Goal: Information Seeking & Learning: Learn about a topic

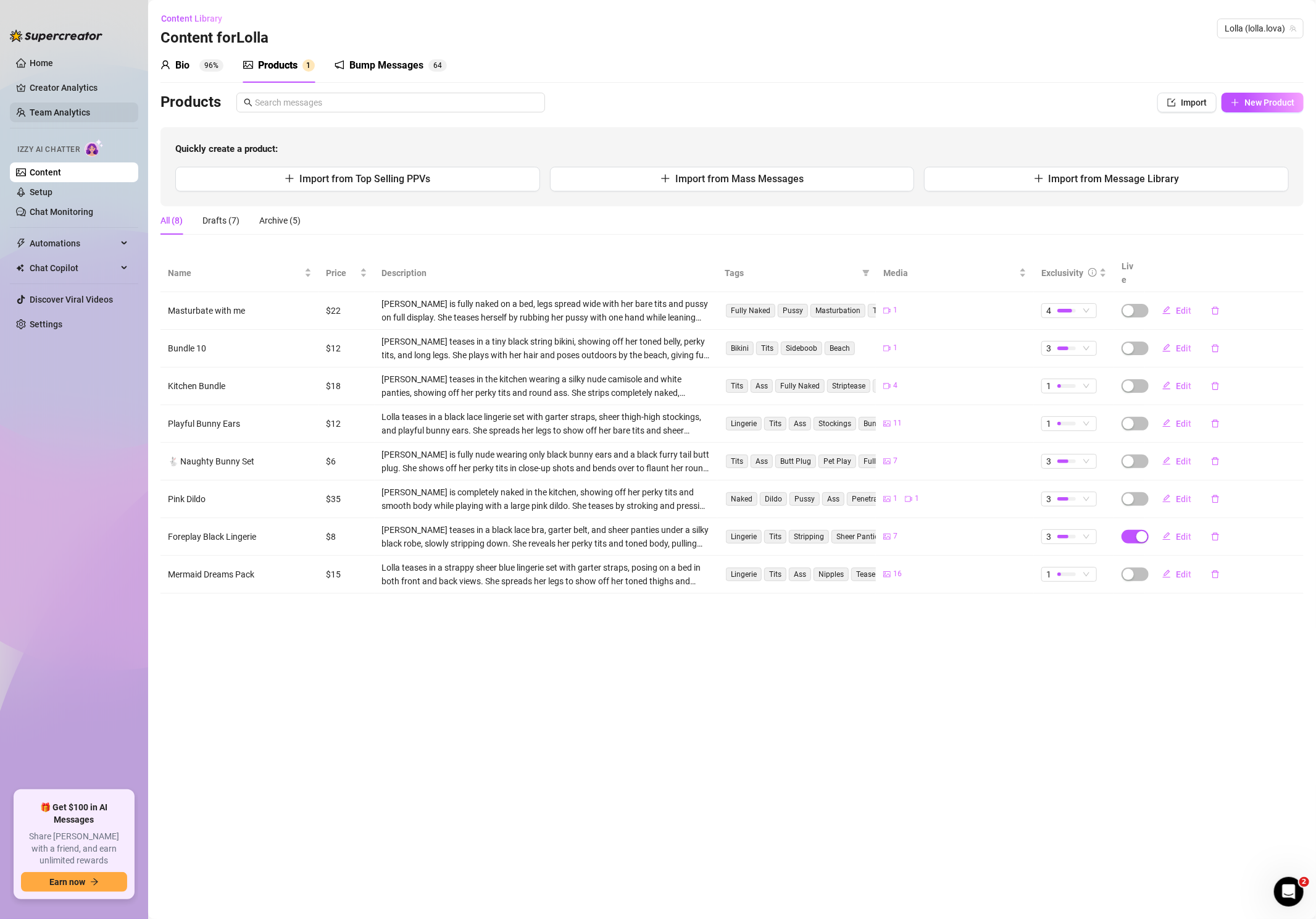
click at [70, 107] on link "Team Analytics" at bounding box center [59, 112] width 61 height 10
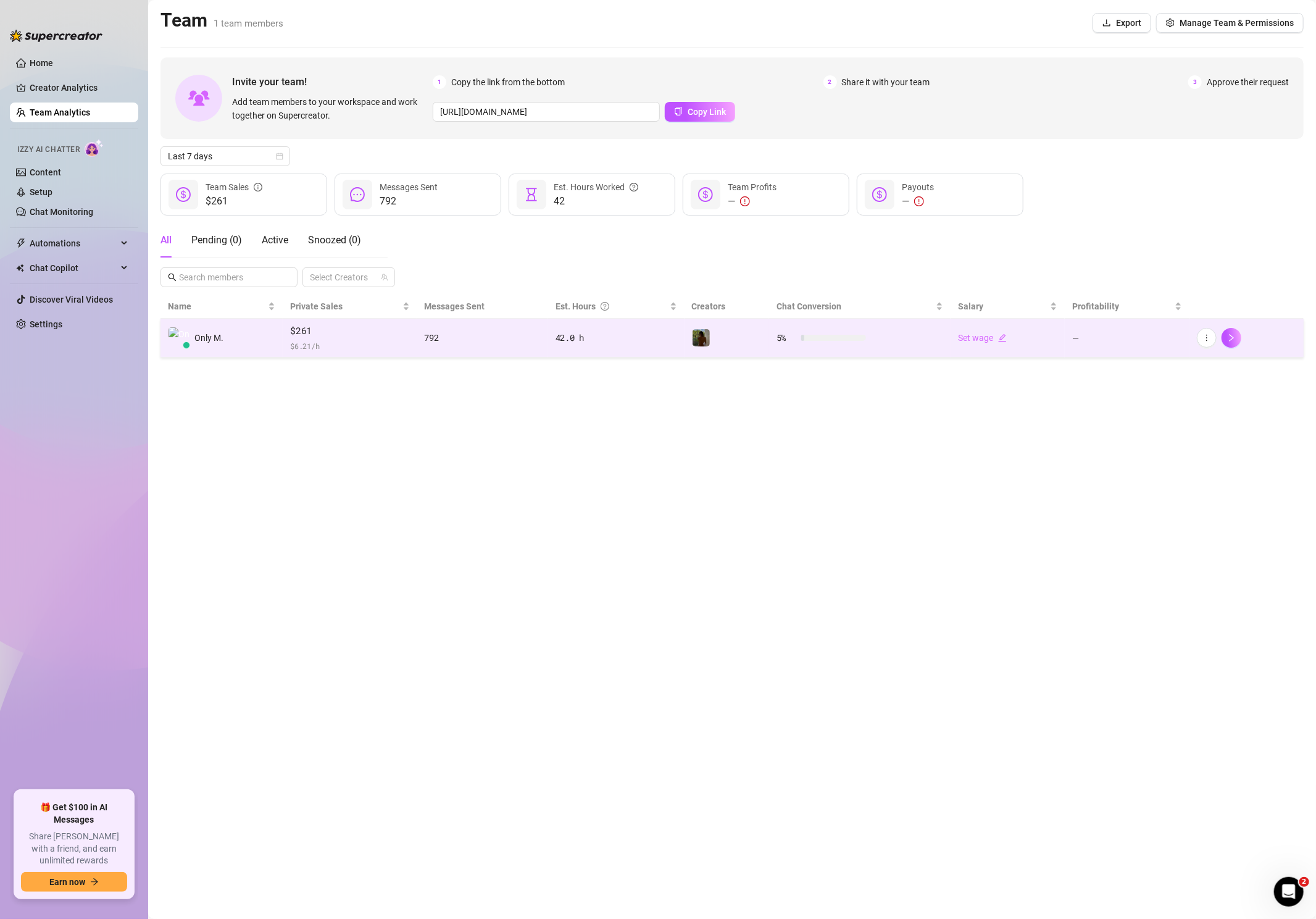
click at [566, 334] on div "42.0 h" at bounding box center [617, 337] width 122 height 14
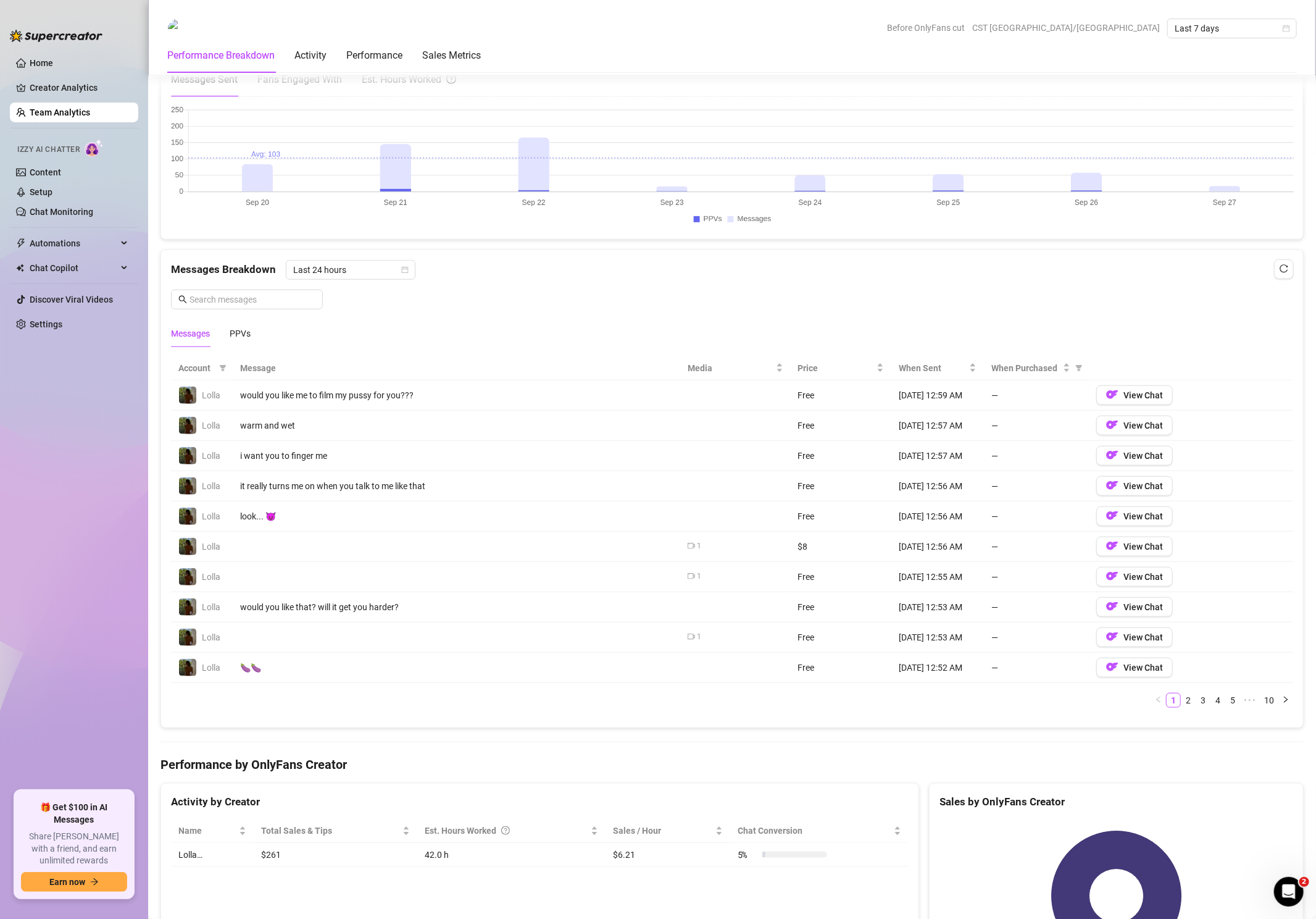
scroll to position [642, 0]
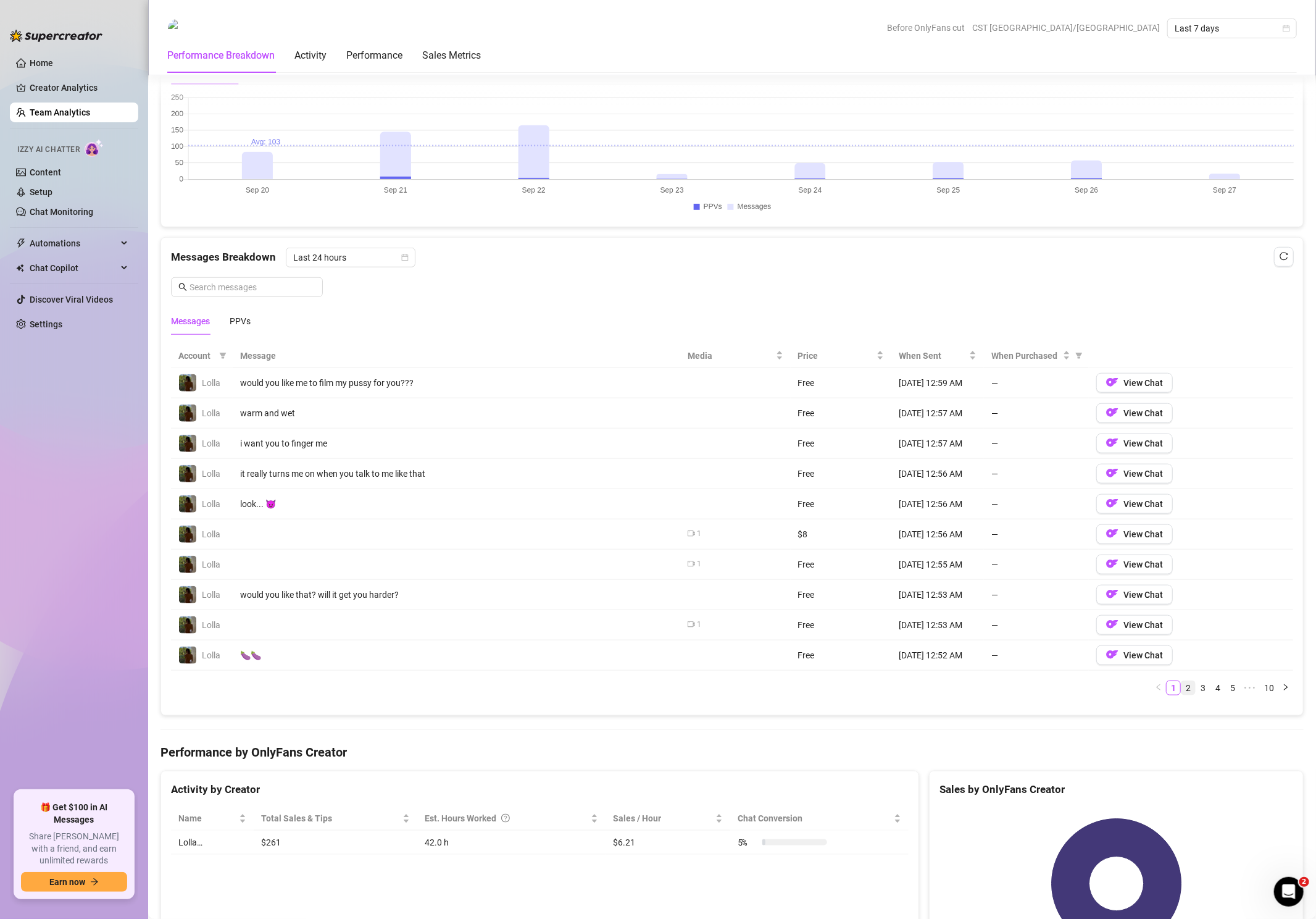
click at [1191, 681] on link "2" at bounding box center [1188, 688] width 14 height 14
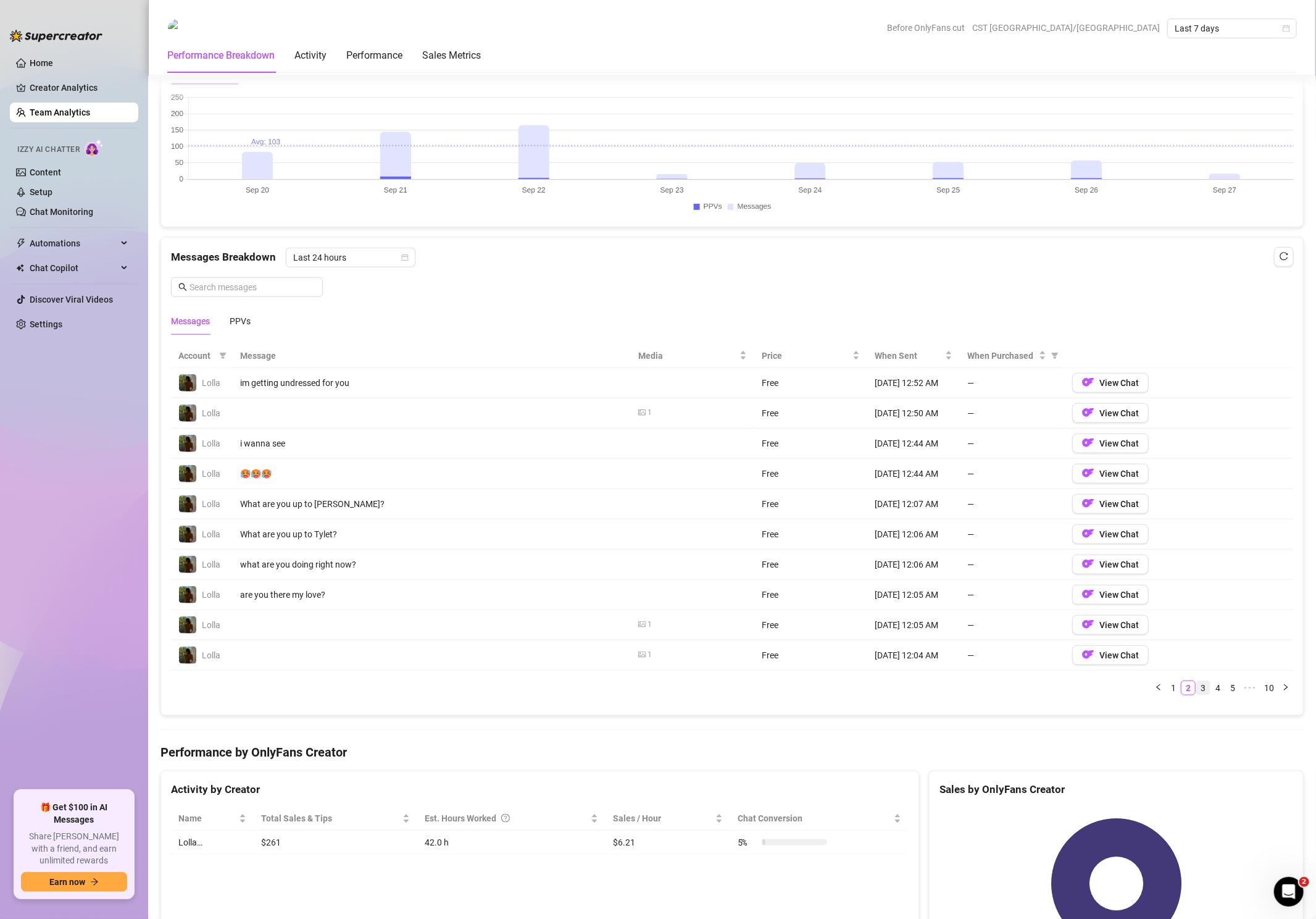
click at [1203, 681] on link "3" at bounding box center [1203, 688] width 14 height 14
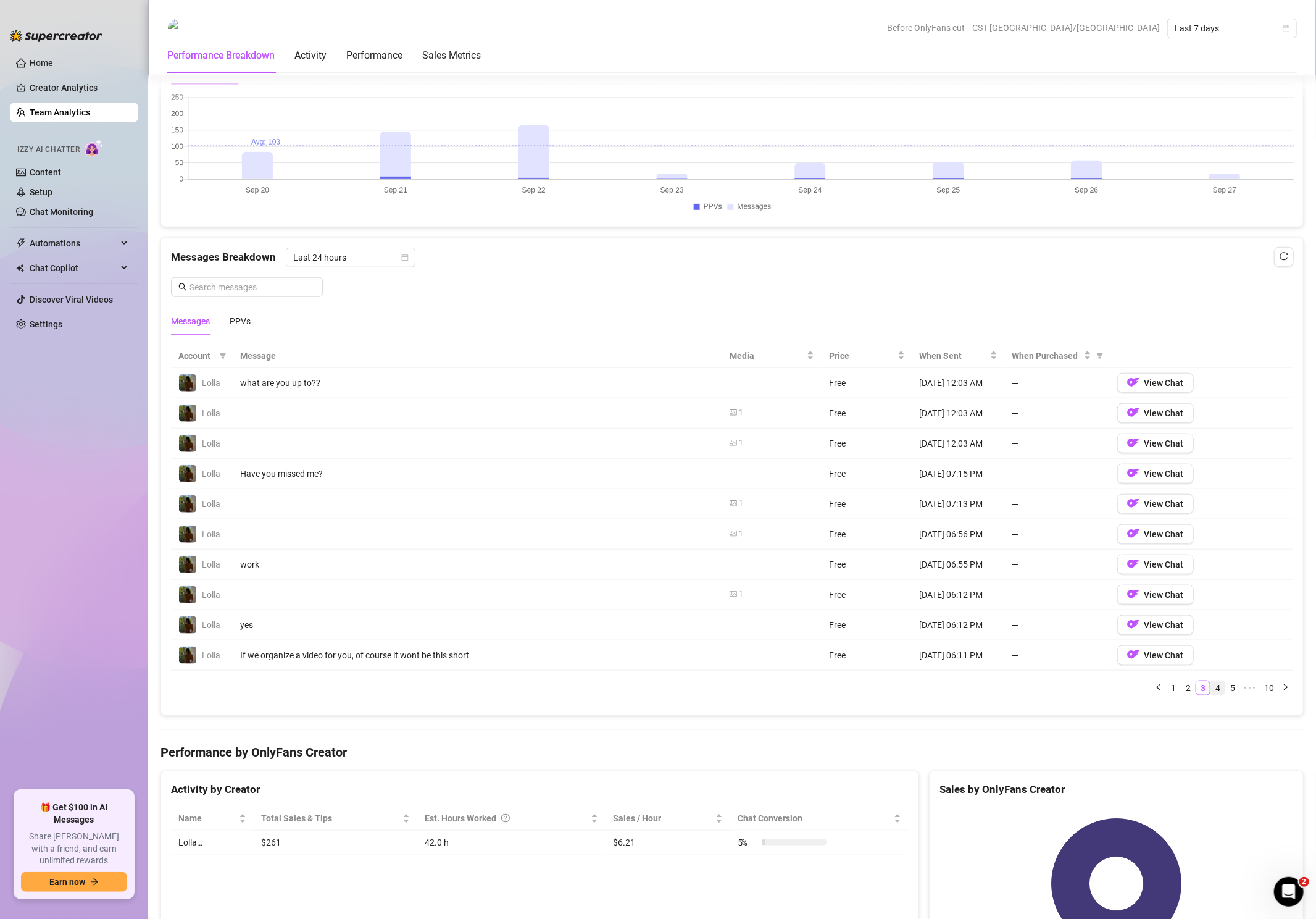
click at [1220, 682] on link "4" at bounding box center [1218, 688] width 14 height 14
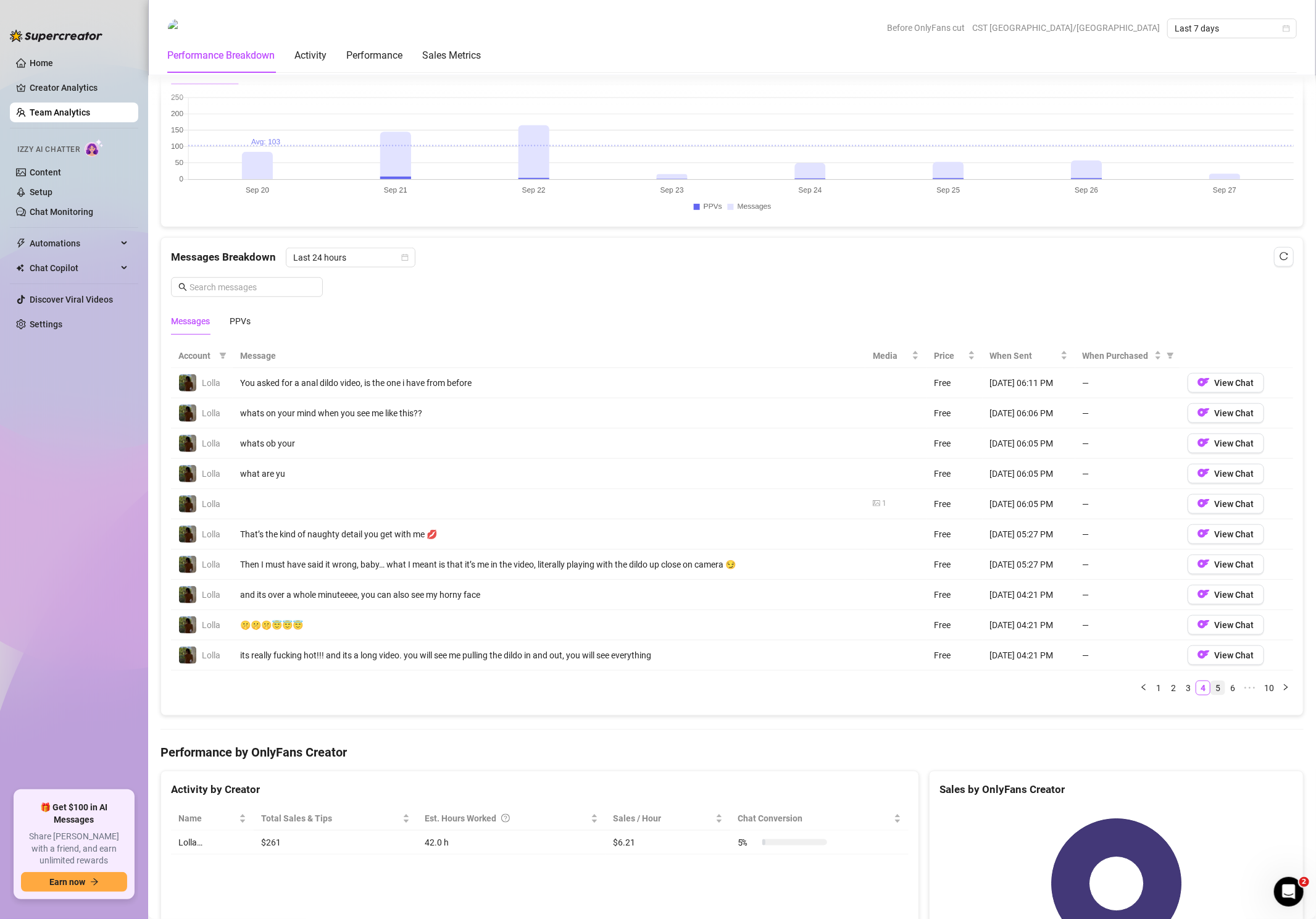
click at [1224, 681] on link "5" at bounding box center [1218, 688] width 14 height 14
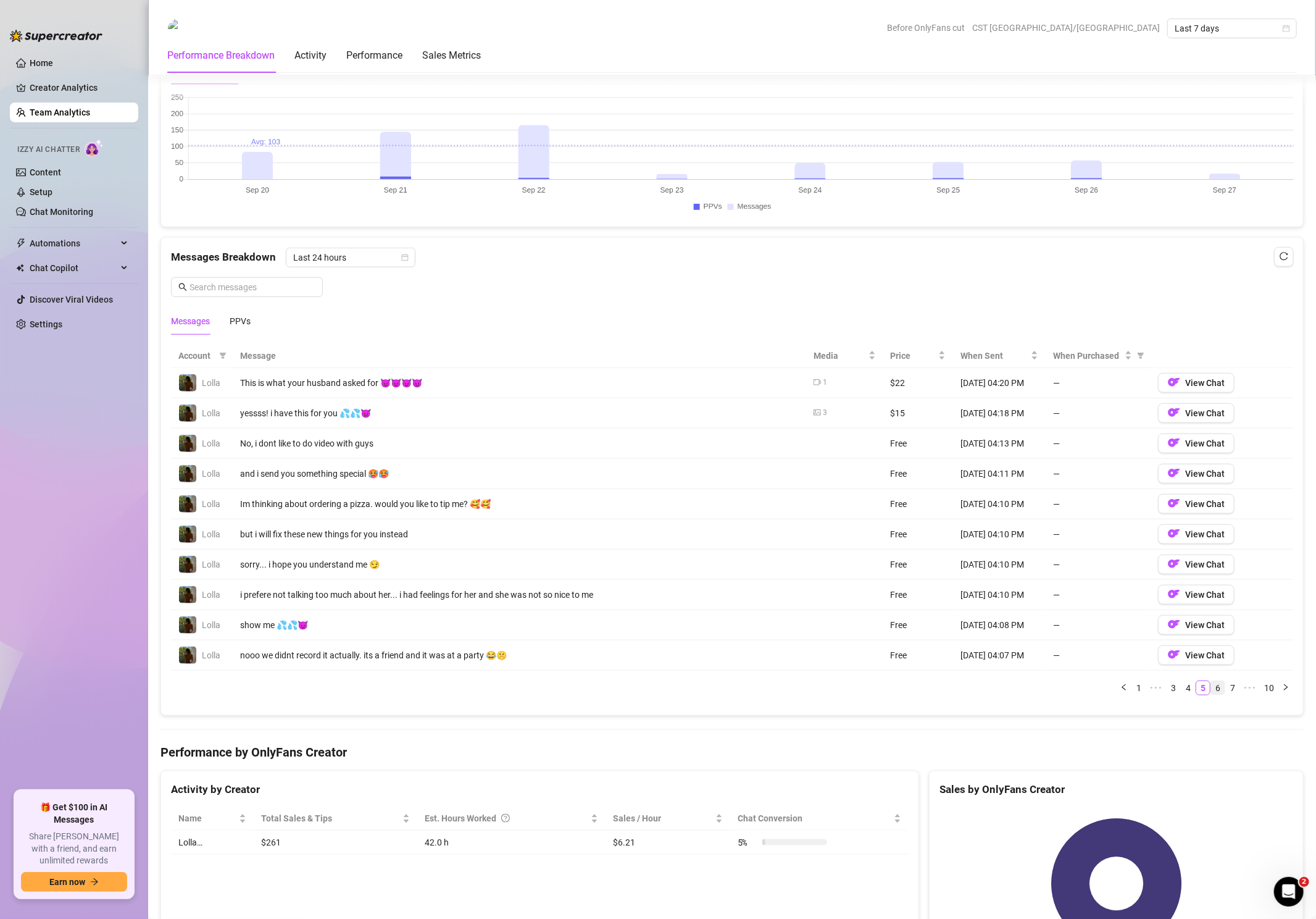
click at [1223, 681] on link "6" at bounding box center [1218, 688] width 14 height 14
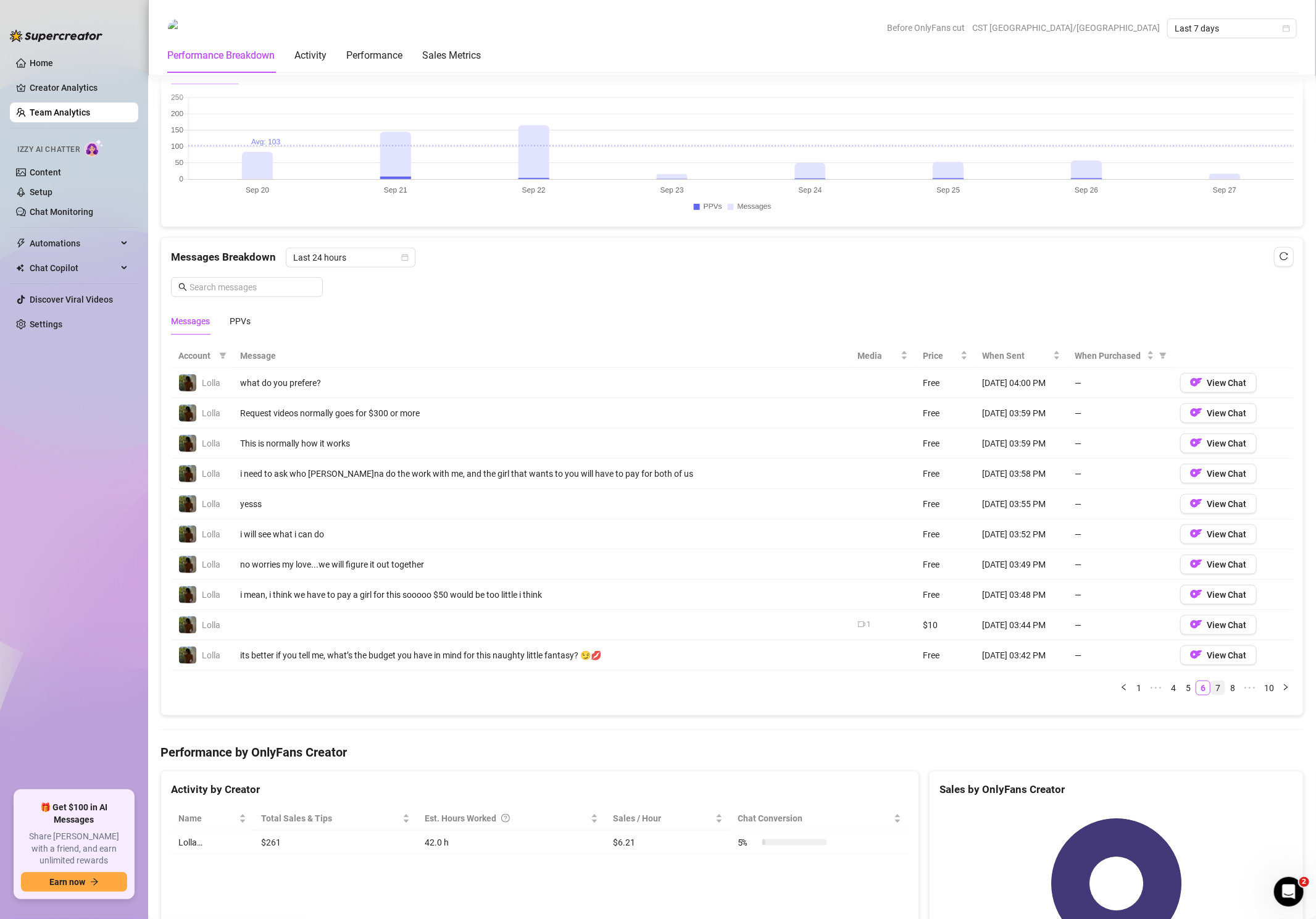
click at [1224, 682] on link "7" at bounding box center [1218, 688] width 14 height 14
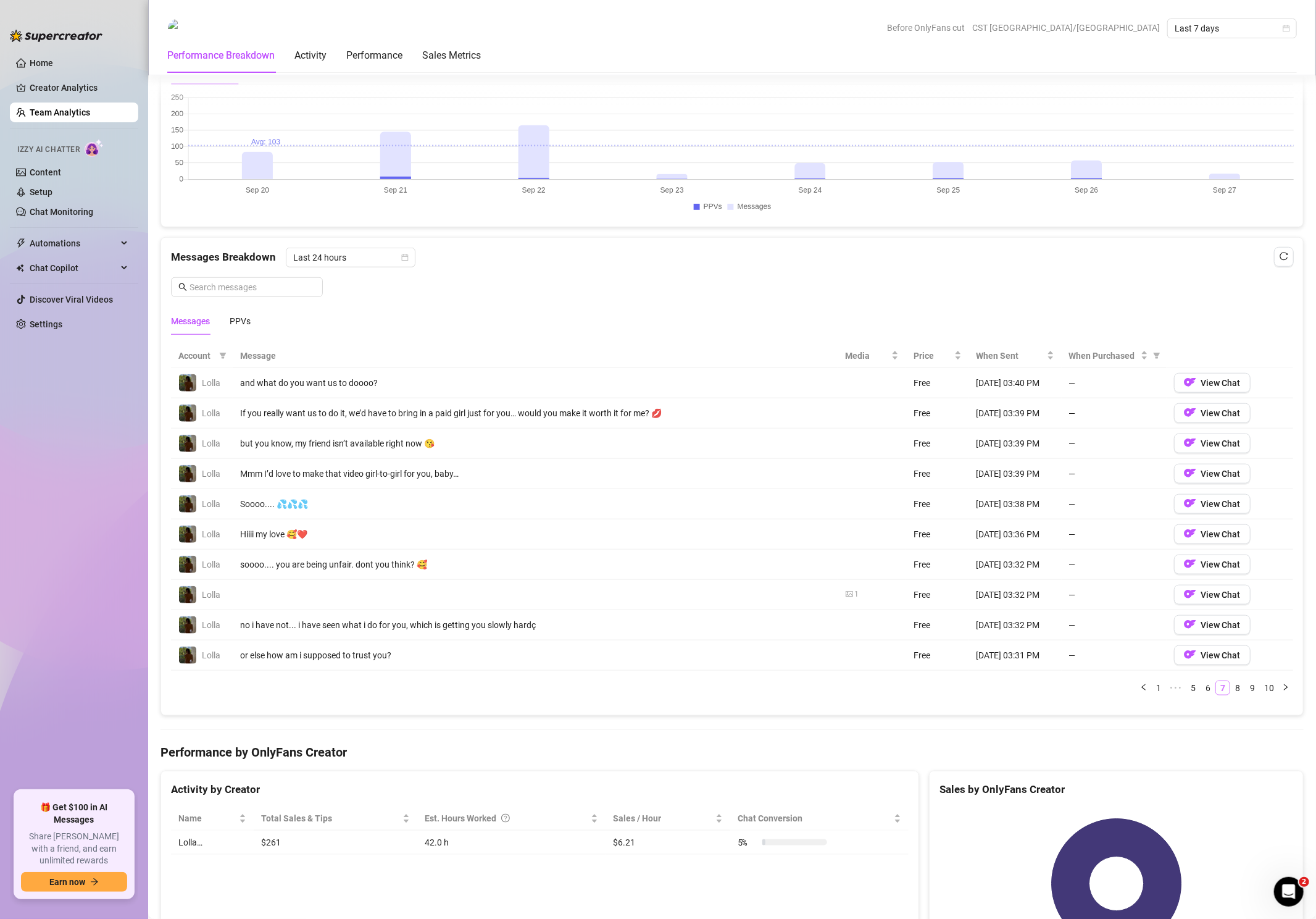
click at [1227, 681] on link "7" at bounding box center [1223, 688] width 14 height 14
click at [1238, 681] on link "8" at bounding box center [1238, 688] width 14 height 14
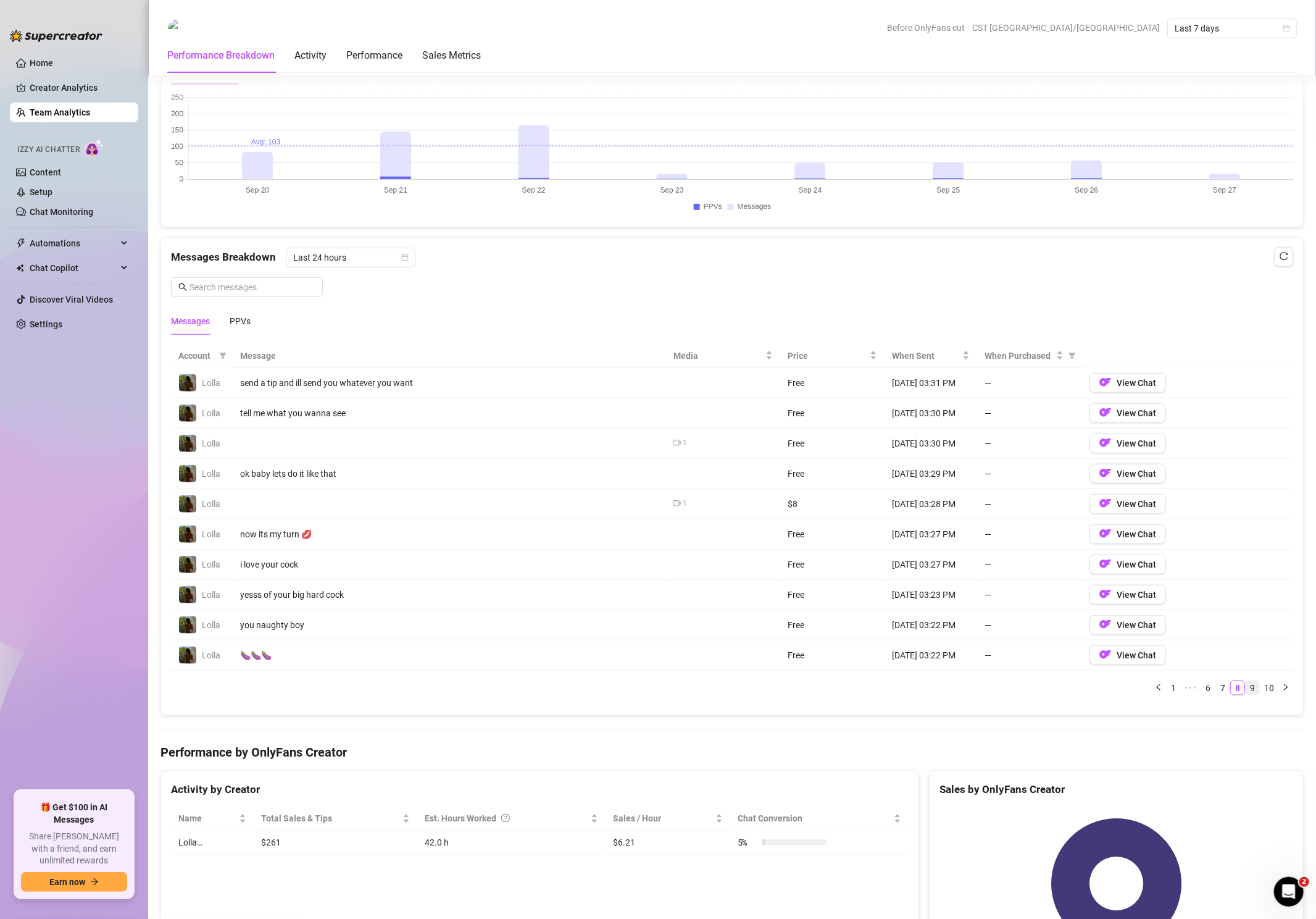
click at [1251, 681] on link "9" at bounding box center [1252, 688] width 14 height 14
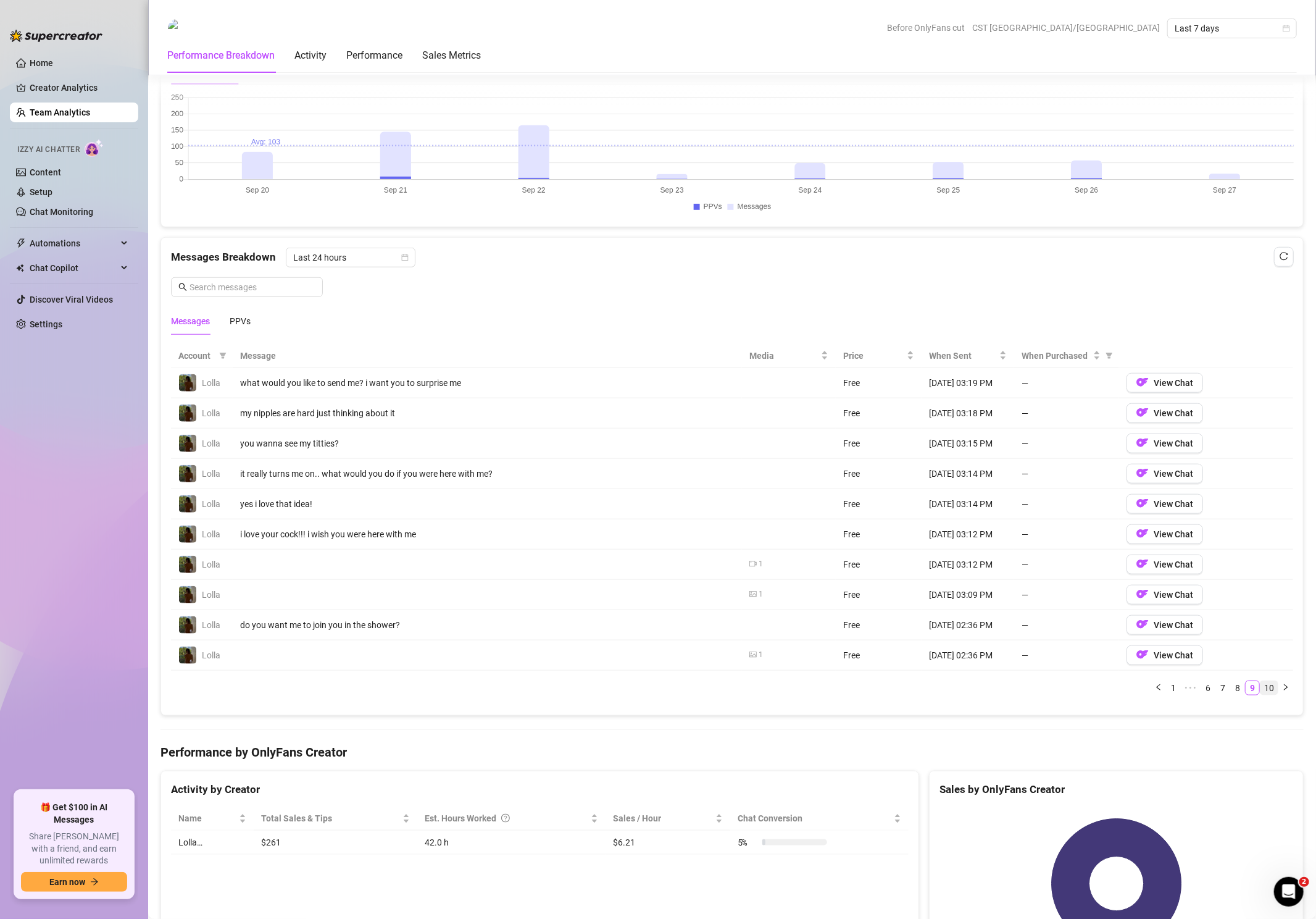
click at [1270, 681] on link "10" at bounding box center [1269, 688] width 17 height 14
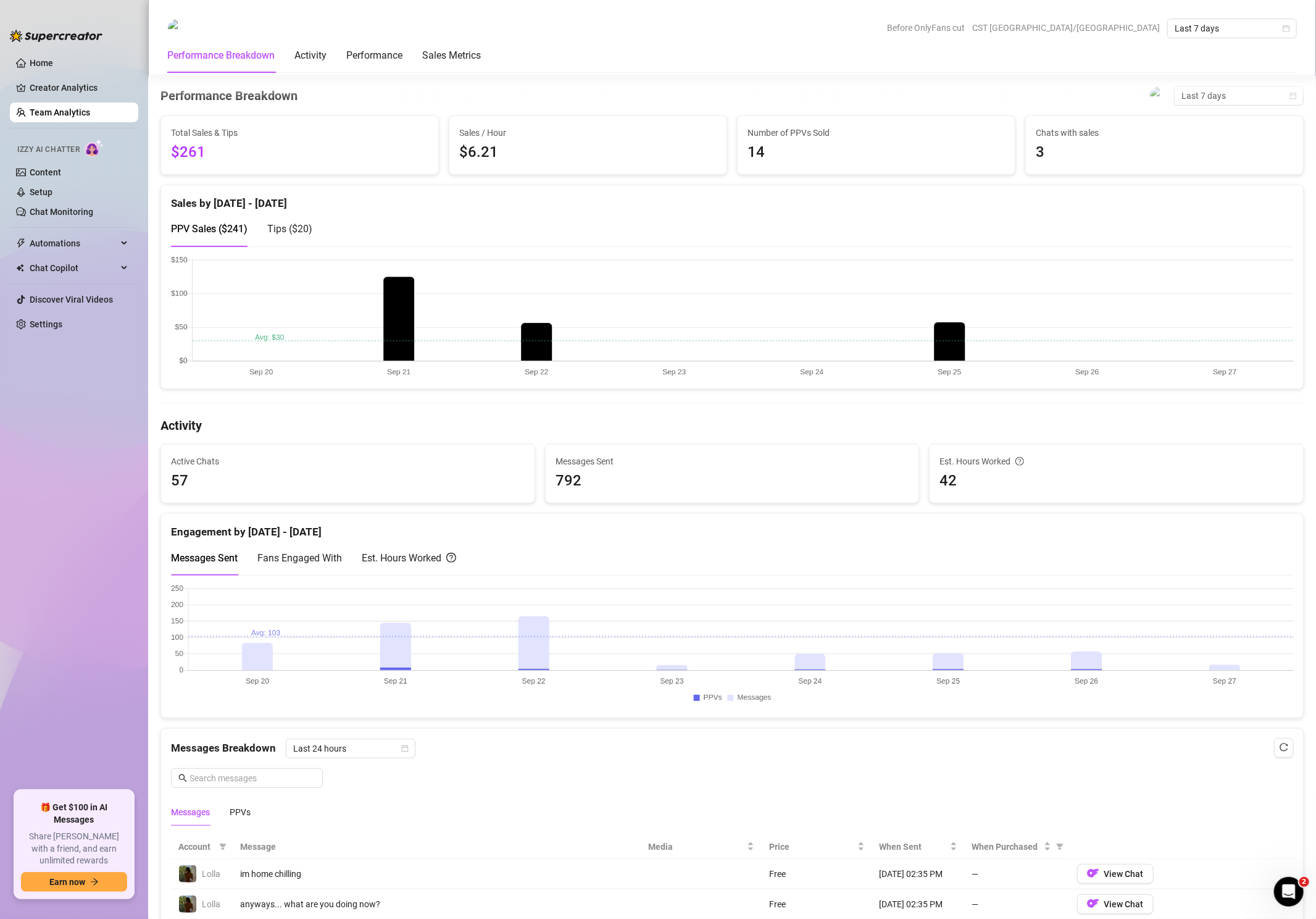
scroll to position [0, 0]
